Goal: Task Accomplishment & Management: Manage account settings

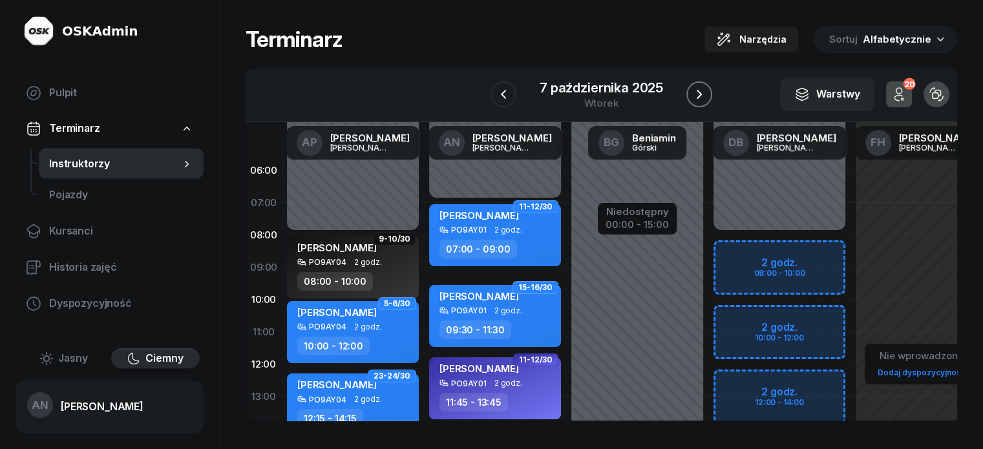
click at [707, 97] on icon "button" at bounding box center [699, 95] width 16 height 16
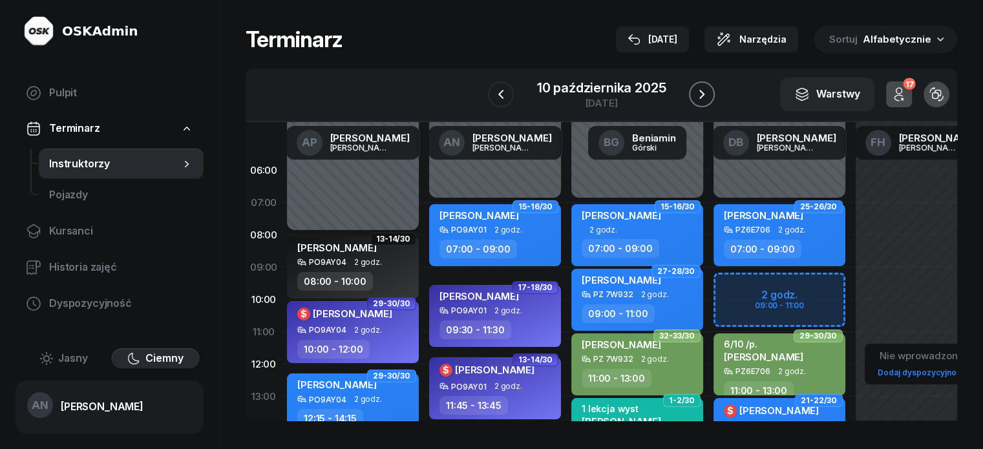
click at [709, 97] on icon "button" at bounding box center [702, 95] width 16 height 16
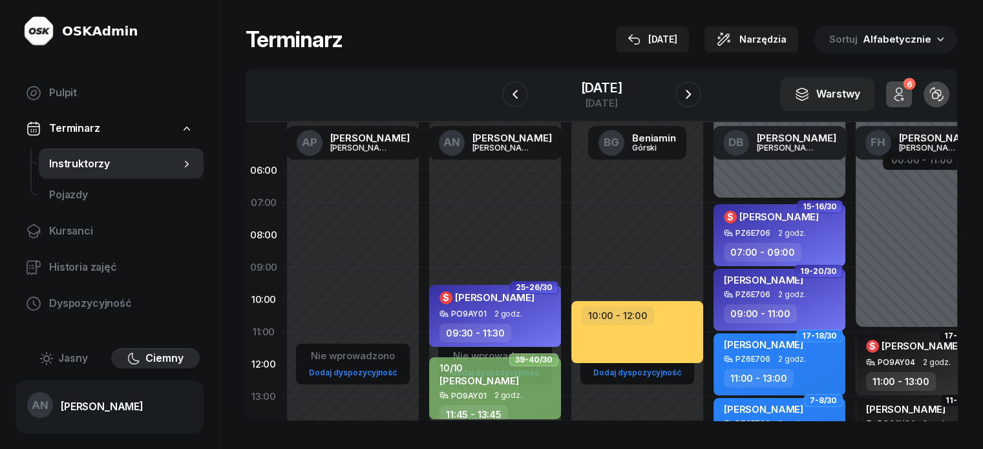
select select "08"
select select "09"
select select "30"
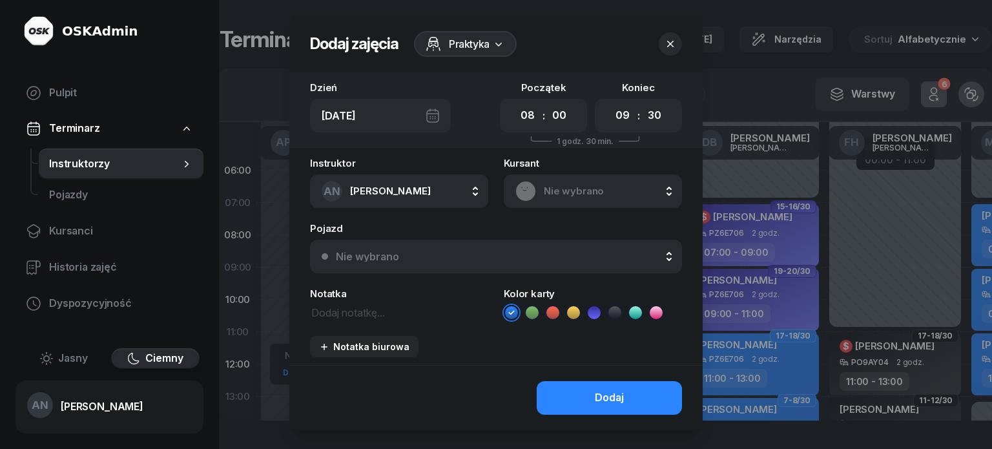
click at [559, 200] on span "Nie wybrano" at bounding box center [607, 191] width 127 height 17
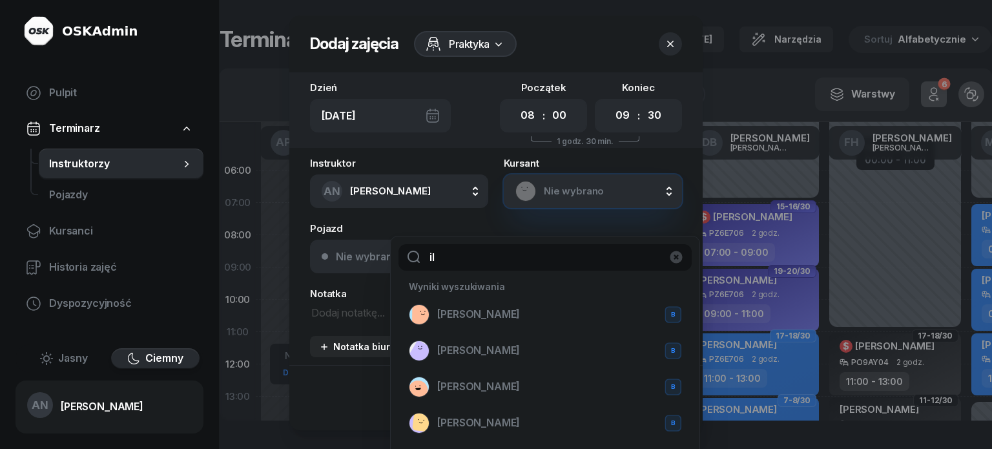
click at [468, 266] on input "il" at bounding box center [545, 257] width 293 height 27
type input "ill"
click at [490, 359] on span "[PERSON_NAME]" at bounding box center [478, 350] width 83 height 17
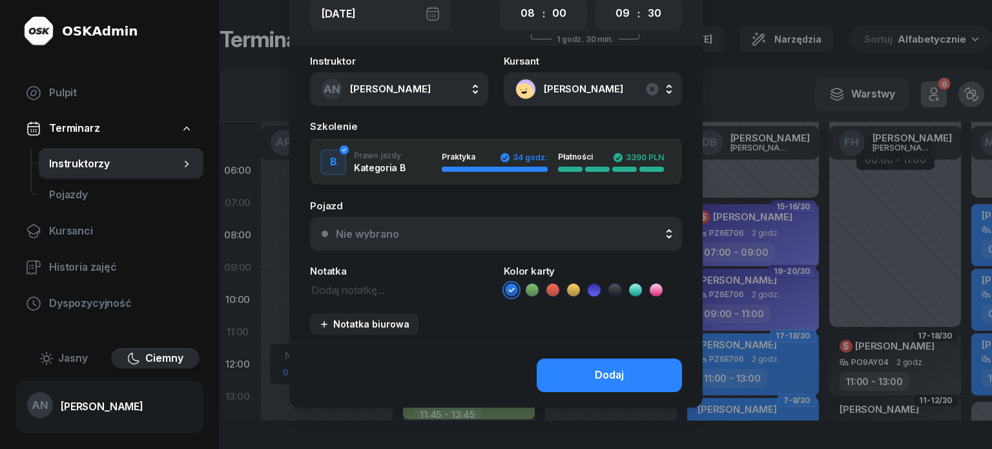
scroll to position [154, 0]
click at [331, 281] on textarea at bounding box center [399, 289] width 178 height 17
type textarea "4/4"
click at [596, 375] on button "Dodaj" at bounding box center [609, 376] width 145 height 34
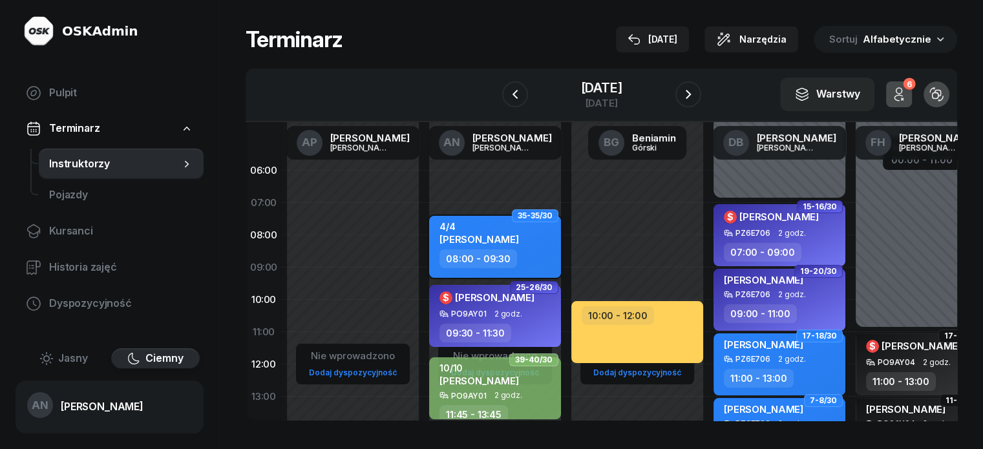
click at [469, 263] on div "08:00 - 09:30" at bounding box center [478, 258] width 78 height 19
select select "08"
select select "09"
select select "30"
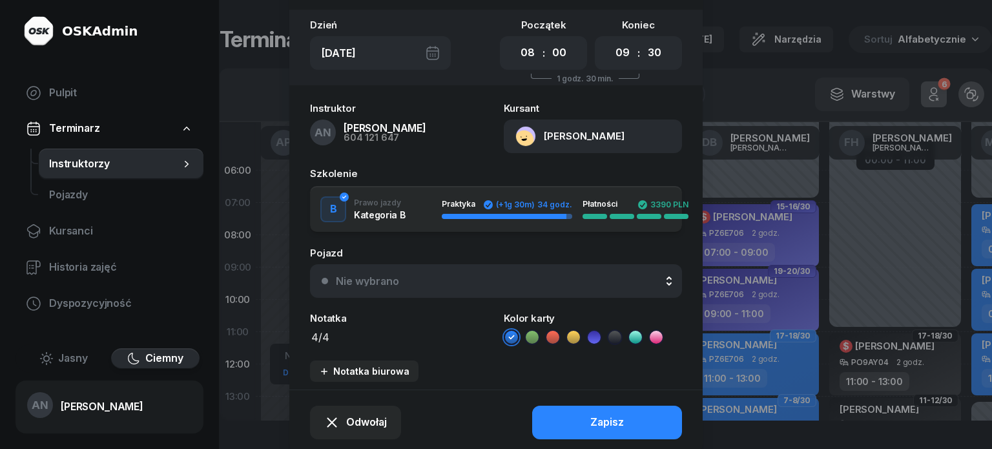
scroll to position [65, 0]
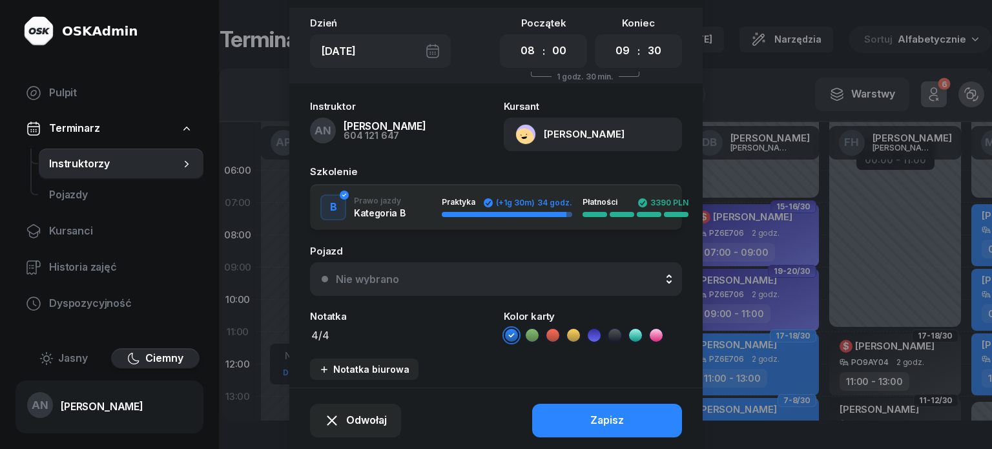
click at [528, 342] on icon at bounding box center [532, 335] width 13 height 13
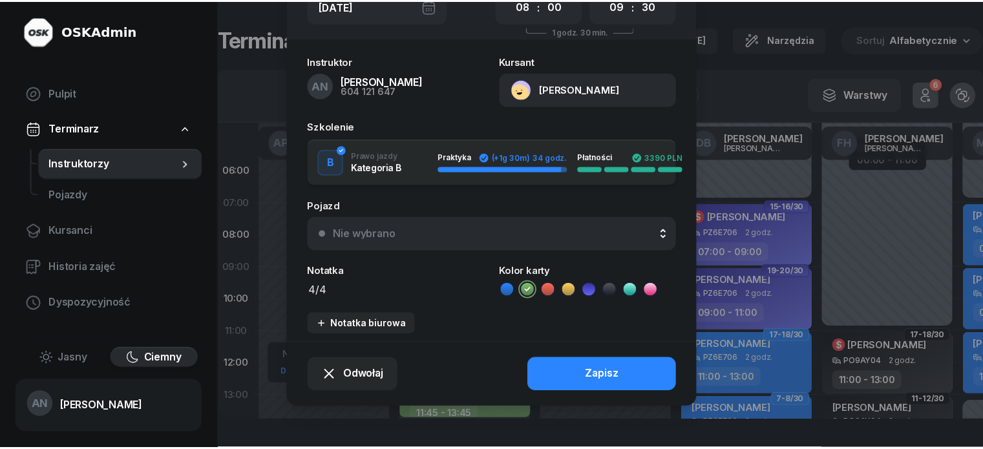
scroll to position [163, 0]
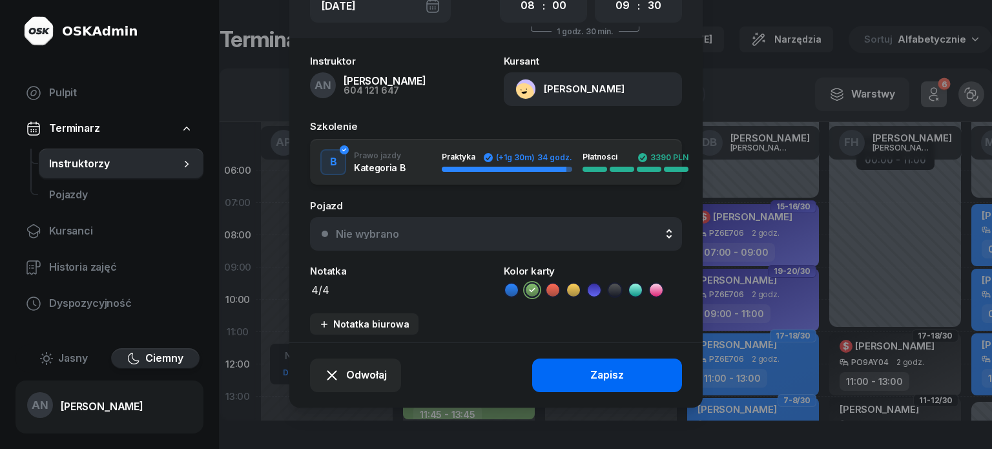
click at [574, 375] on button "Zapisz" at bounding box center [607, 376] width 150 height 34
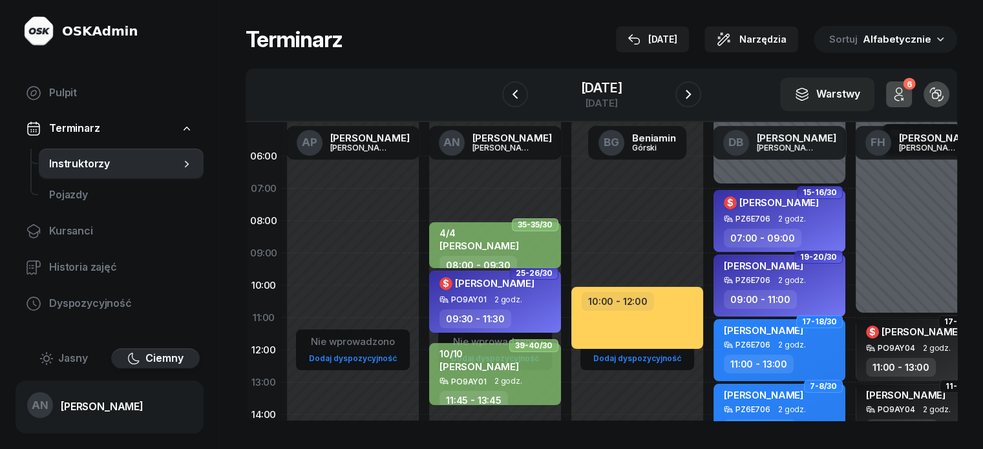
scroll to position [0, 0]
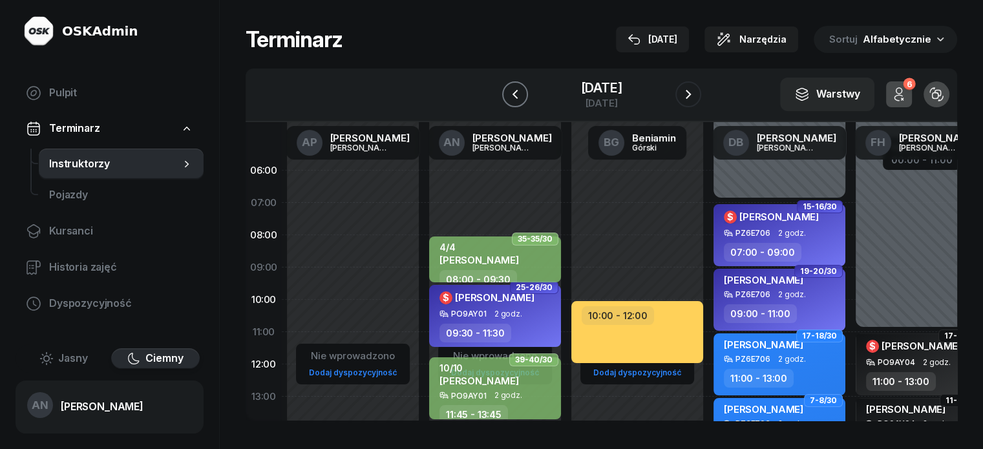
click at [507, 101] on icon "button" at bounding box center [515, 95] width 16 height 16
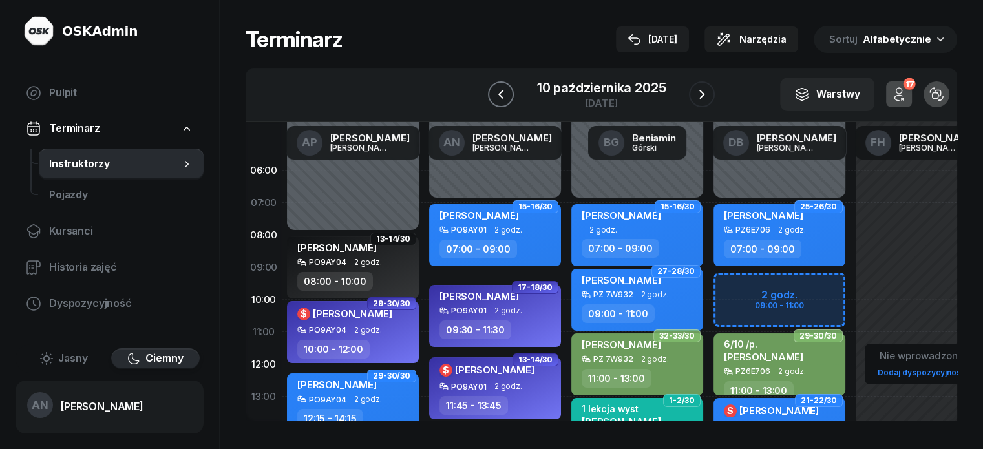
click at [497, 99] on icon "button" at bounding box center [499, 94] width 5 height 9
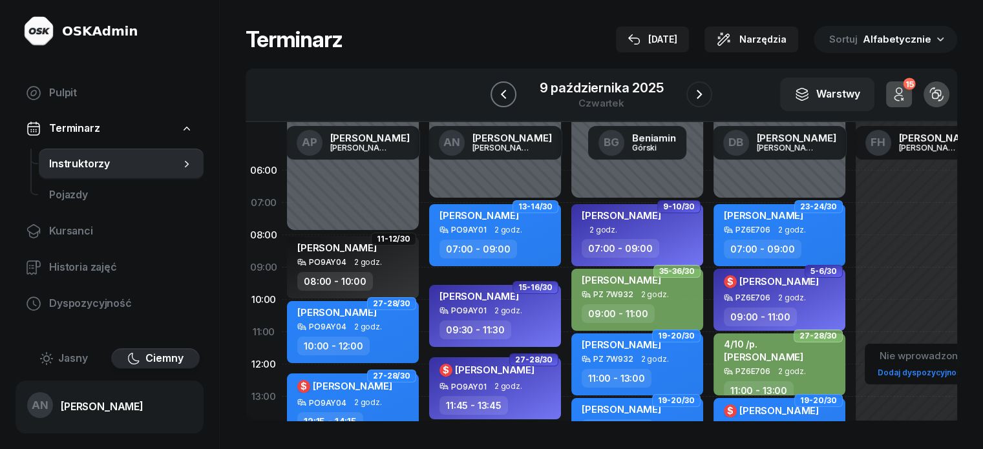
click at [497, 99] on icon "button" at bounding box center [503, 95] width 16 height 16
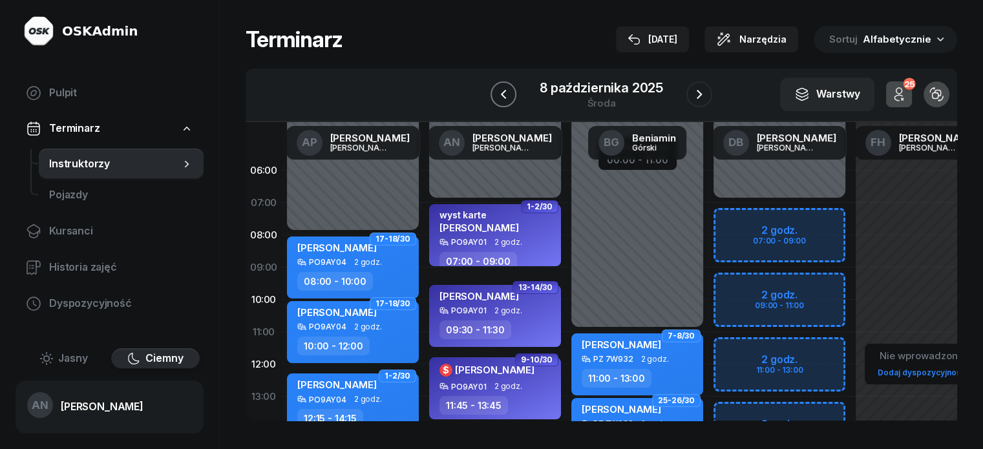
click at [495, 102] on icon "button" at bounding box center [503, 95] width 16 height 16
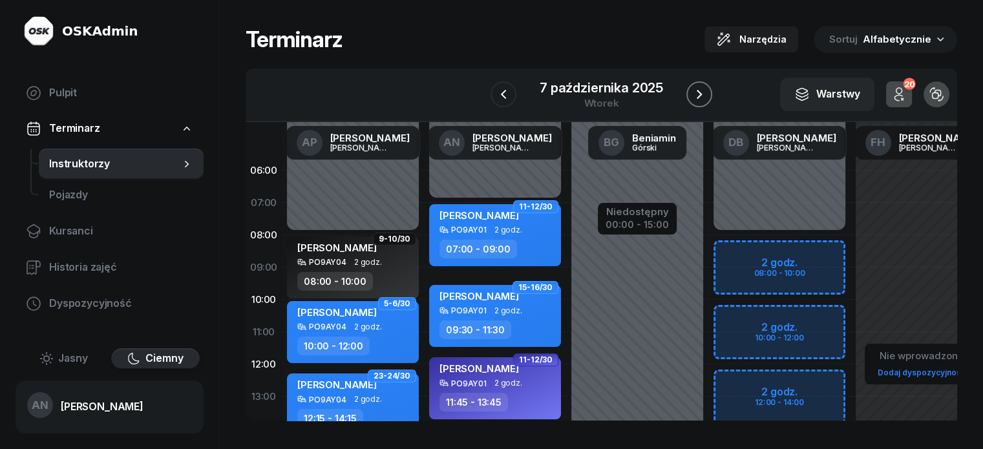
click at [702, 99] on icon "button" at bounding box center [698, 94] width 5 height 9
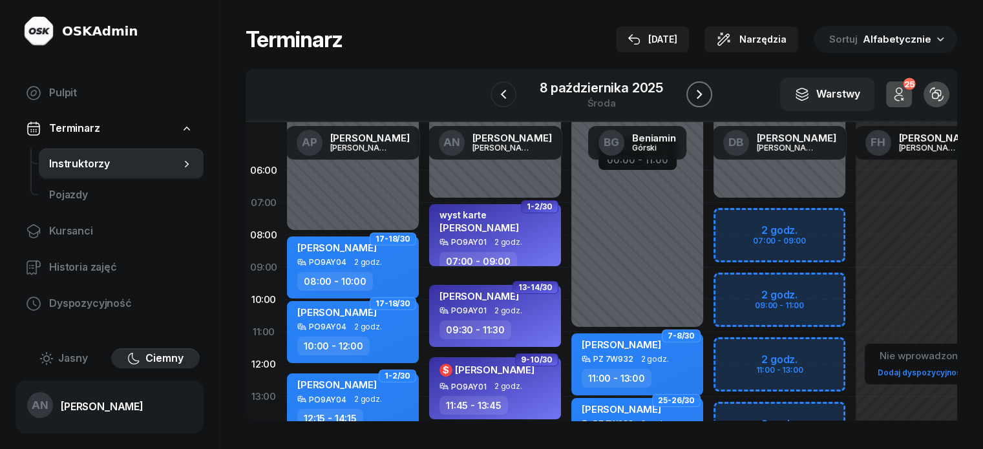
click at [702, 99] on icon "button" at bounding box center [698, 94] width 5 height 9
